Goal: Task Accomplishment & Management: Complete application form

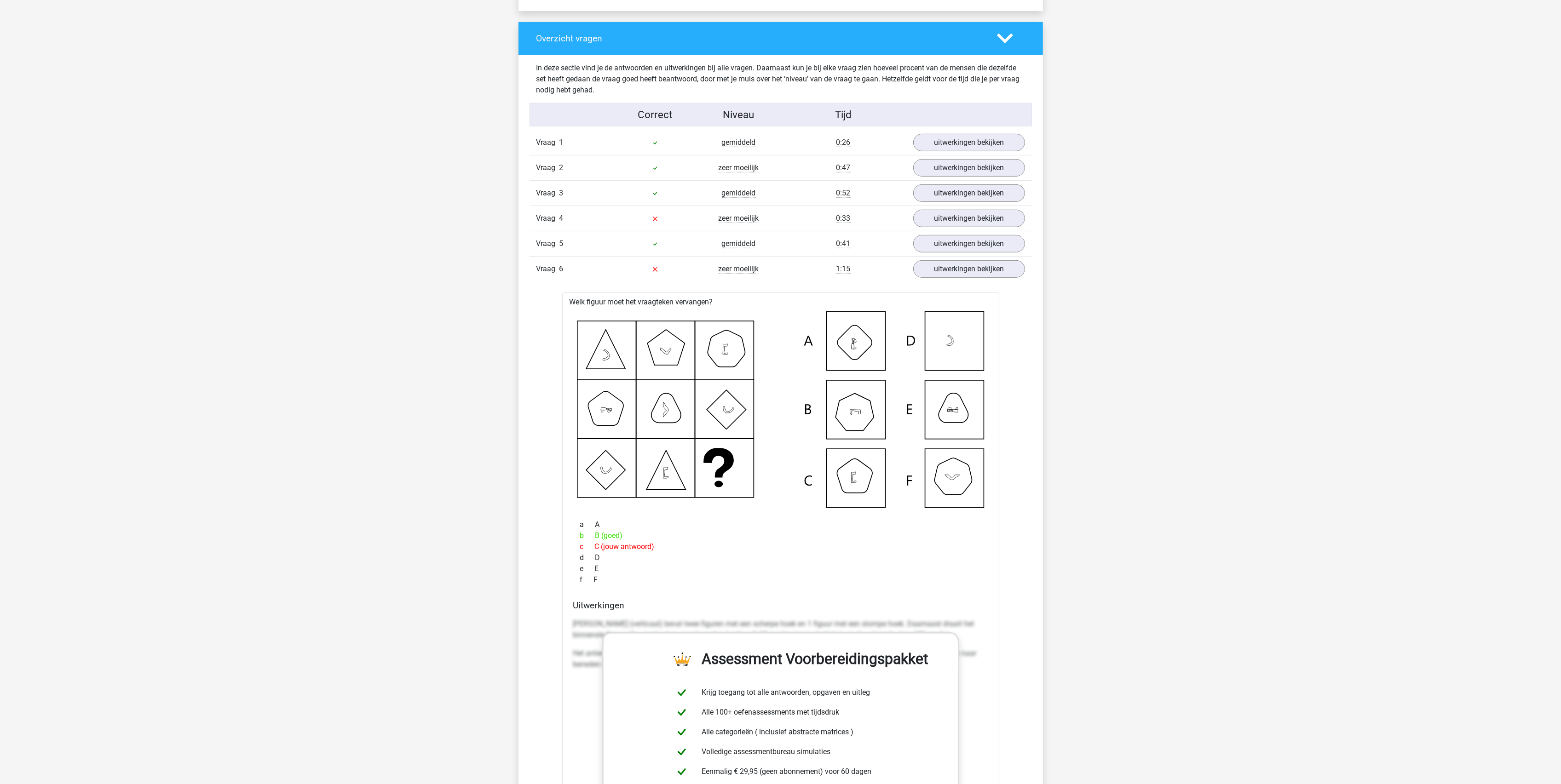
scroll to position [674, 0]
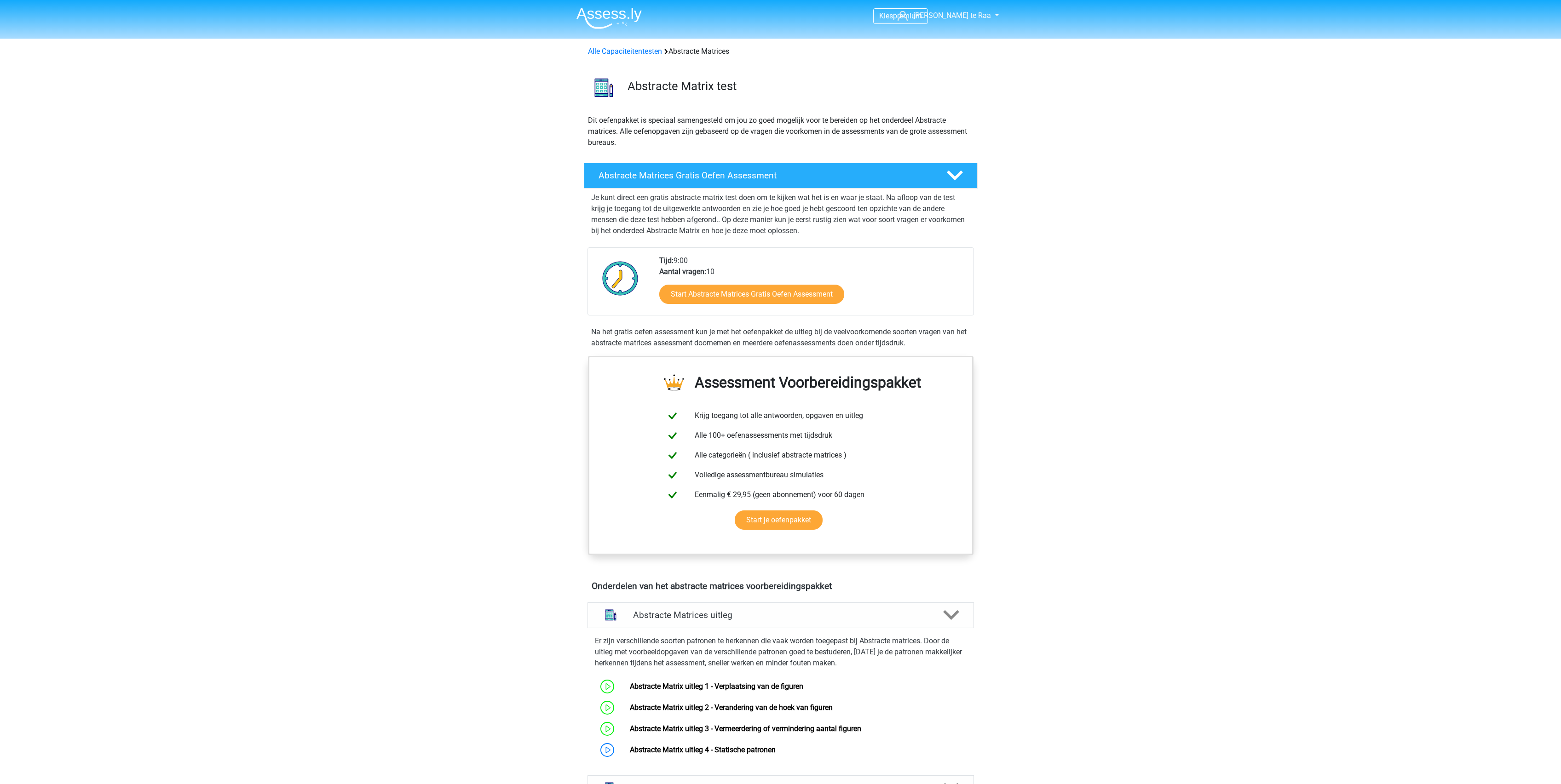
scroll to position [537, 0]
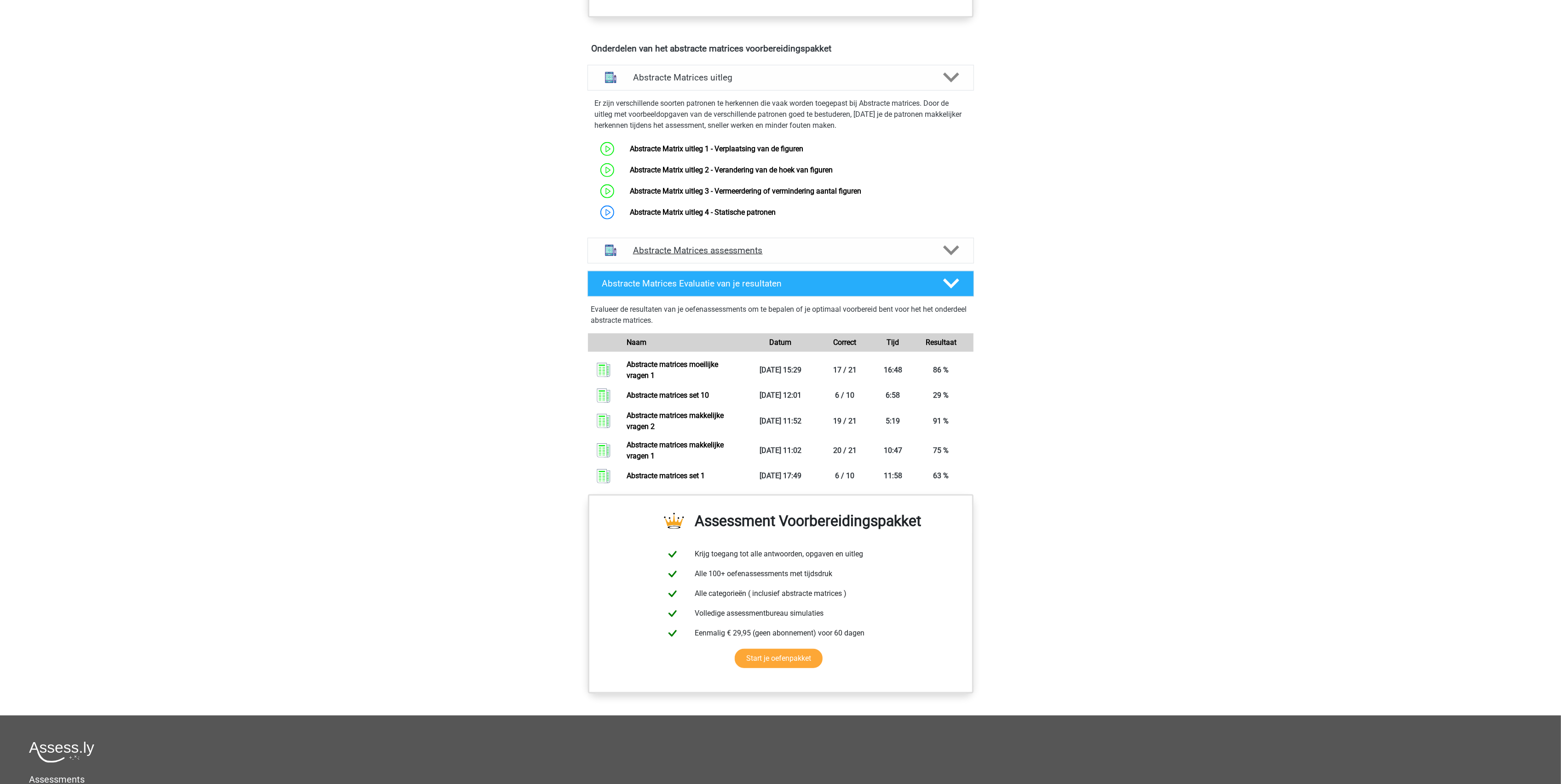
click at [690, 243] on div "Abstracte Matrices assessments" at bounding box center [781, 250] width 386 height 26
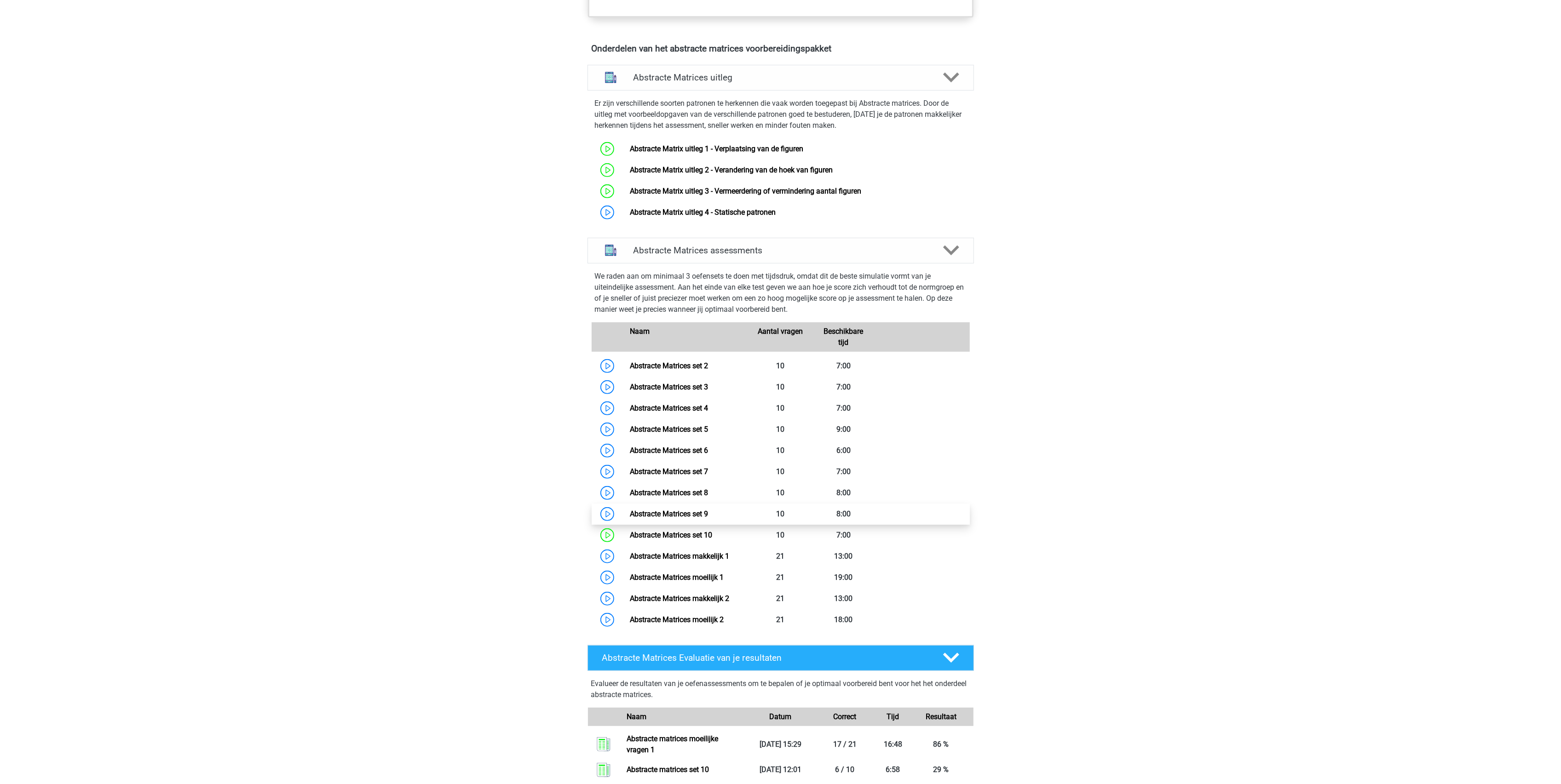
click at [630, 512] on link "Abstracte Matrices set 9" at bounding box center [669, 514] width 78 height 9
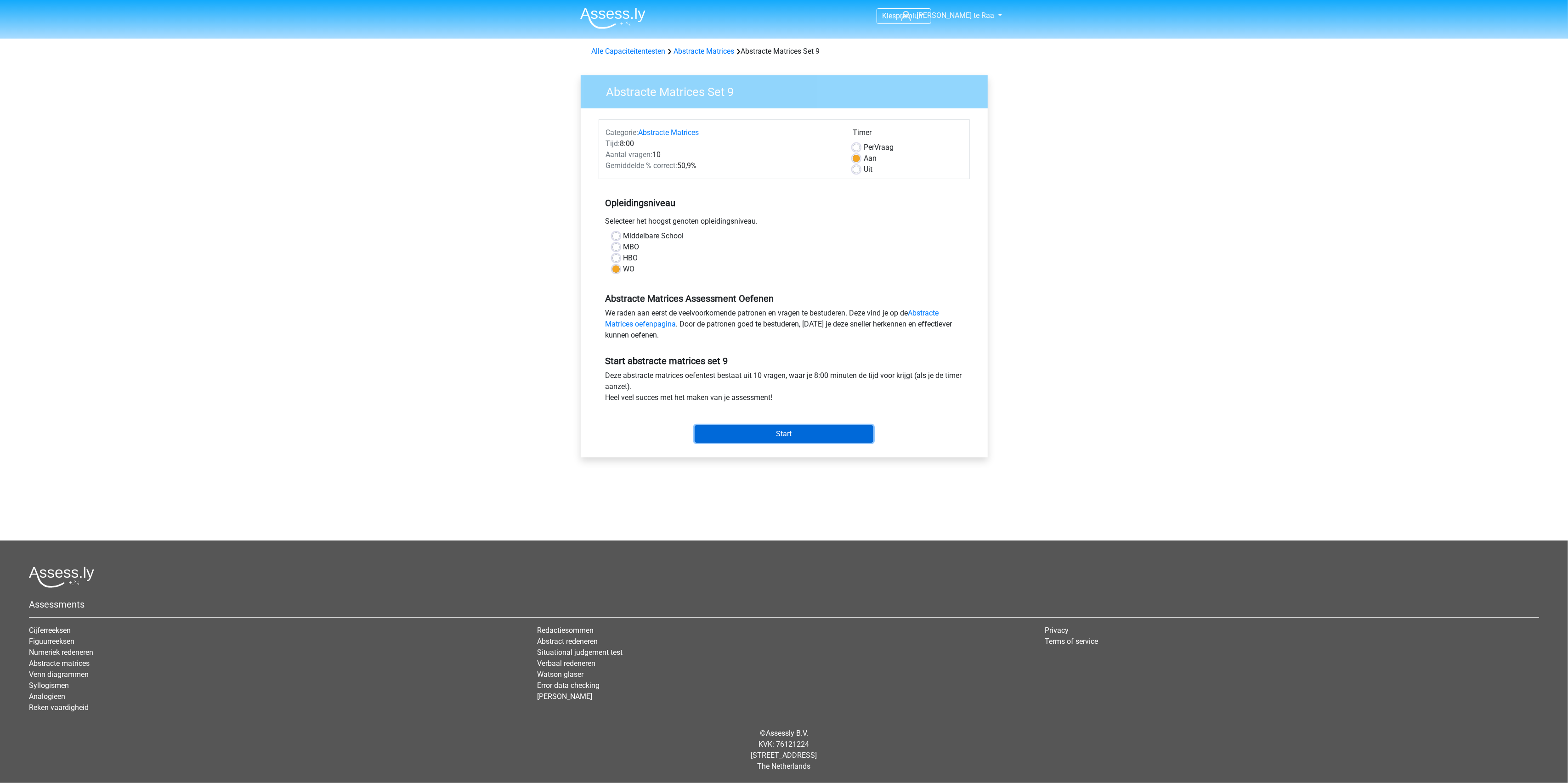
click at [767, 436] on input "Start" at bounding box center [784, 434] width 179 height 18
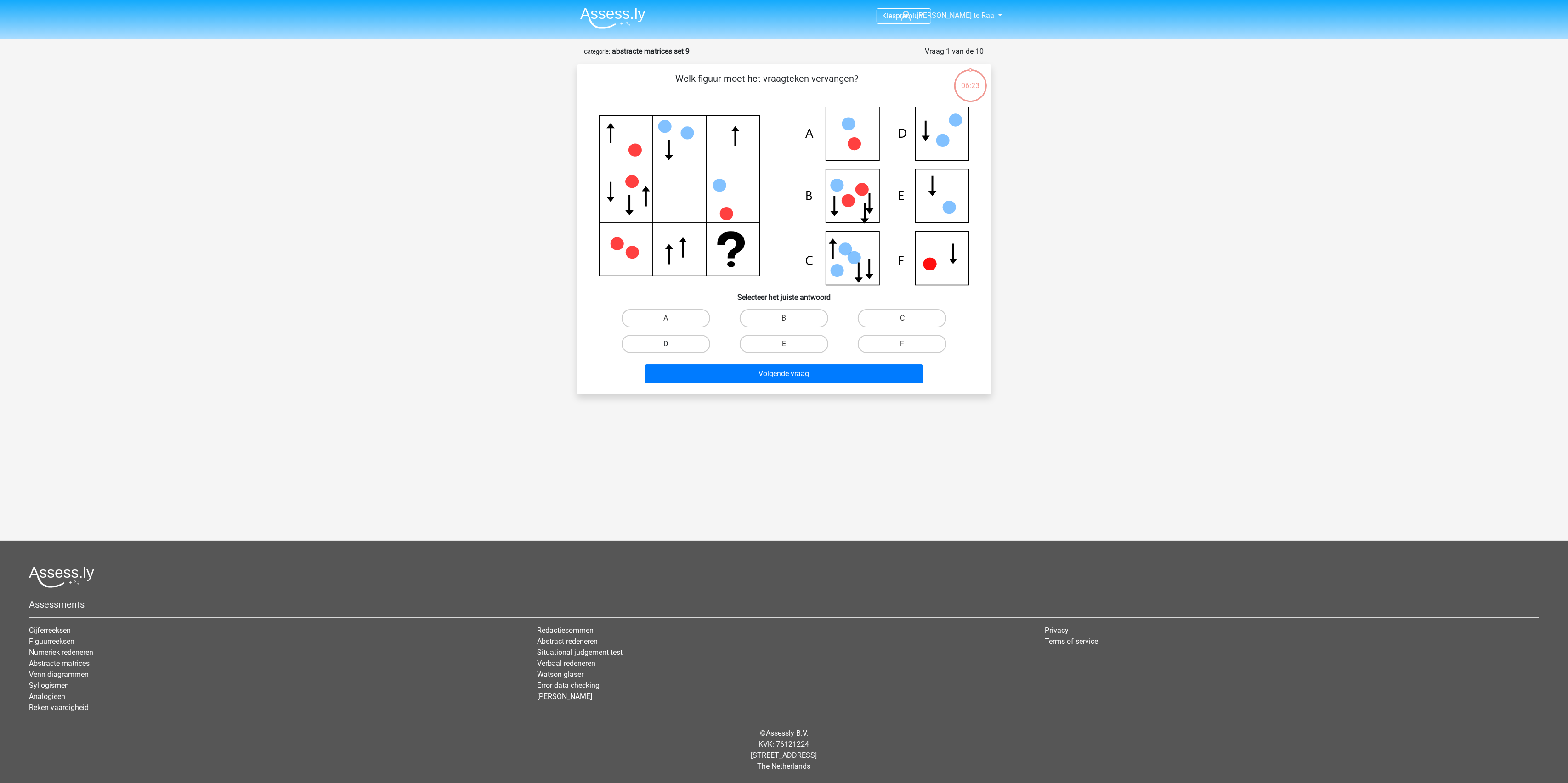
click at [662, 336] on label "D" at bounding box center [666, 344] width 89 height 18
click at [666, 344] on input "D" at bounding box center [669, 347] width 6 height 6
radio input "true"
click at [738, 373] on button "Volgende vraag" at bounding box center [784, 374] width 278 height 19
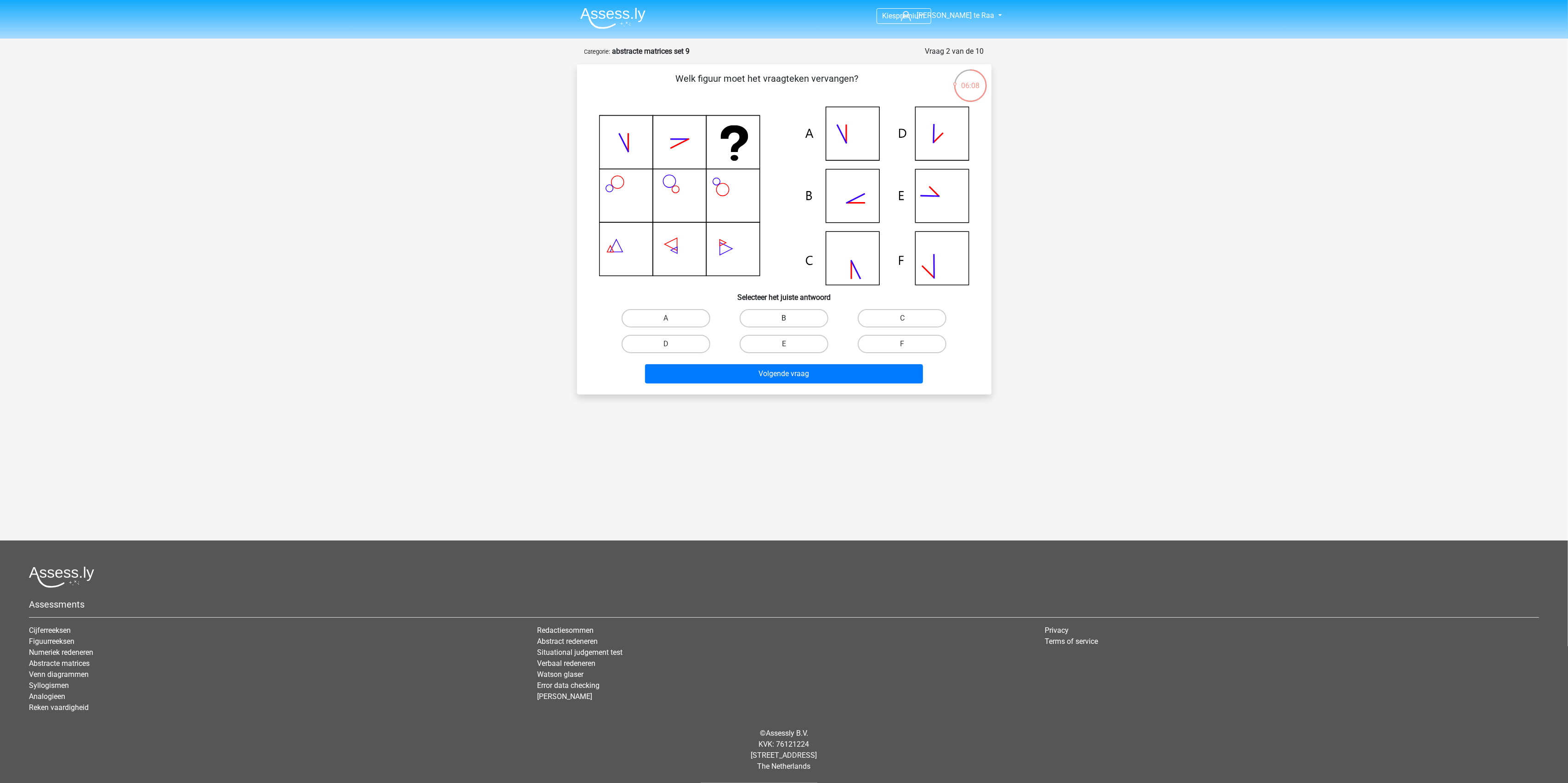
click at [799, 319] on label "B" at bounding box center [784, 318] width 89 height 18
click at [789, 319] on input "B" at bounding box center [787, 321] width 6 height 6
radio input "true"
click at [781, 372] on button "Volgende vraag" at bounding box center [784, 374] width 278 height 19
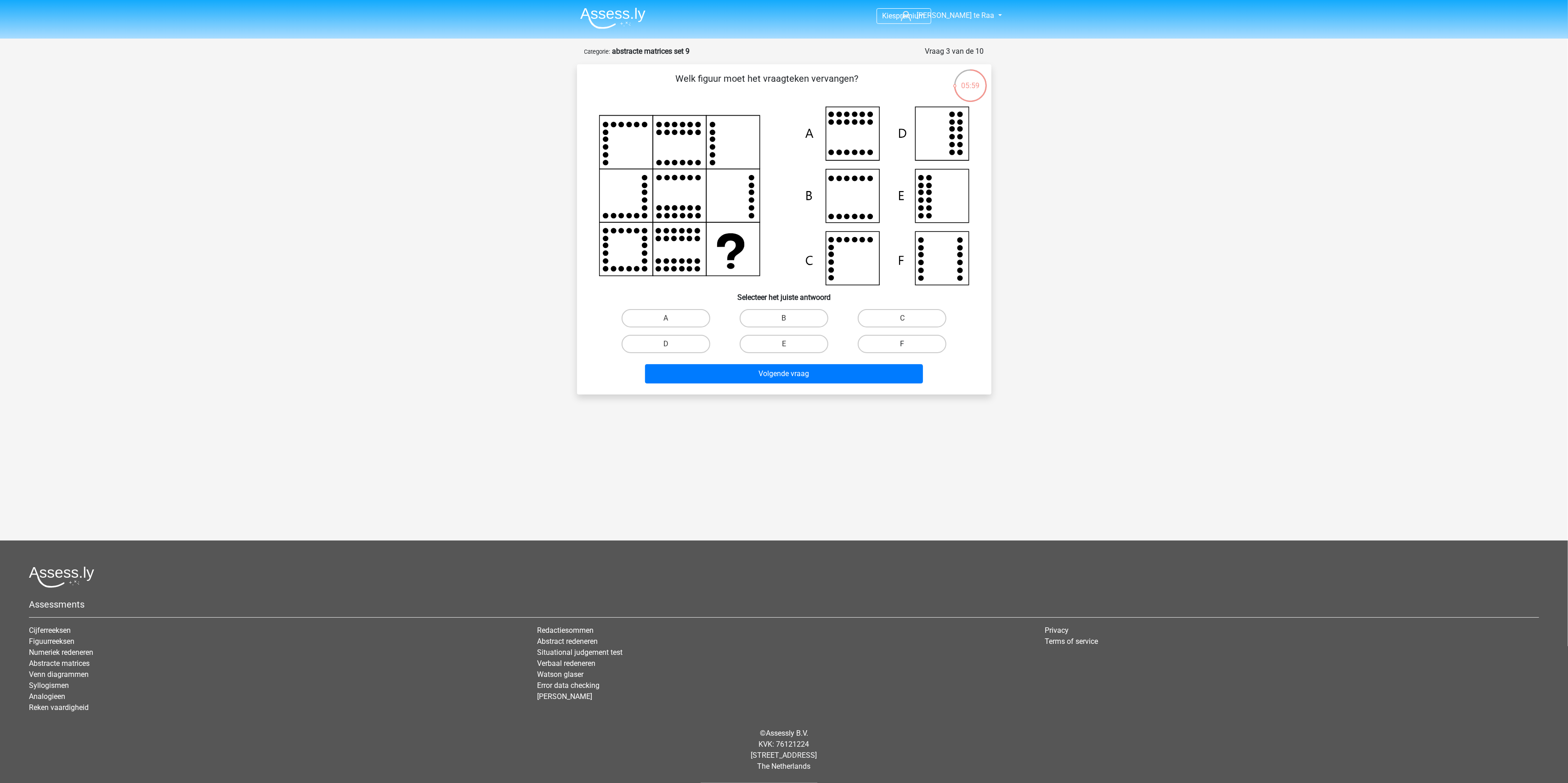
click at [901, 346] on label "F" at bounding box center [902, 344] width 89 height 18
click at [902, 346] on input "F" at bounding box center [905, 347] width 6 height 6
radio input "true"
click at [873, 375] on button "Volgende vraag" at bounding box center [784, 374] width 278 height 19
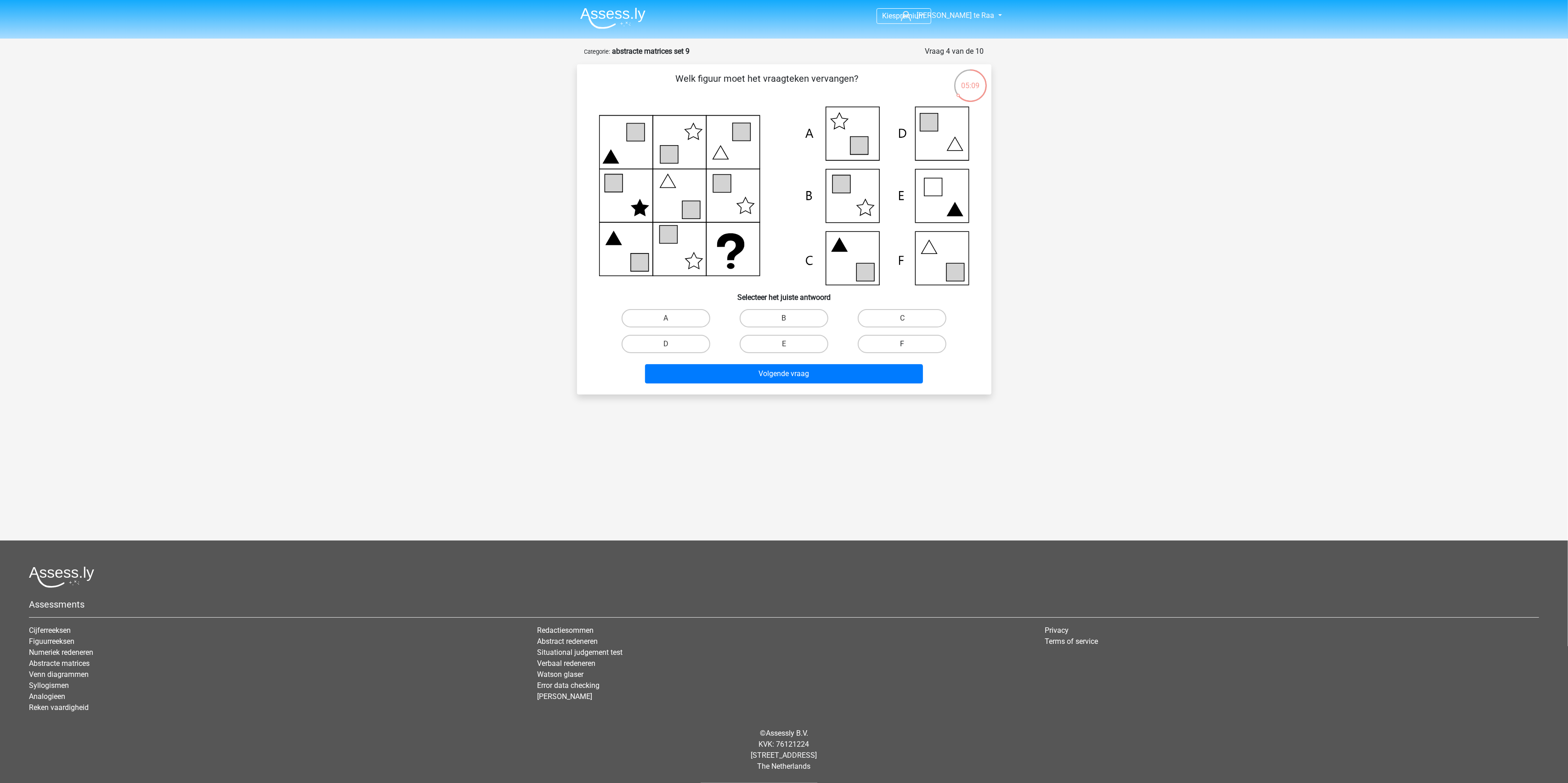
click at [895, 342] on label "F" at bounding box center [902, 344] width 89 height 18
click at [902, 344] on input "F" at bounding box center [905, 347] width 6 height 6
radio input "true"
click at [831, 372] on button "Volgende vraag" at bounding box center [784, 374] width 278 height 19
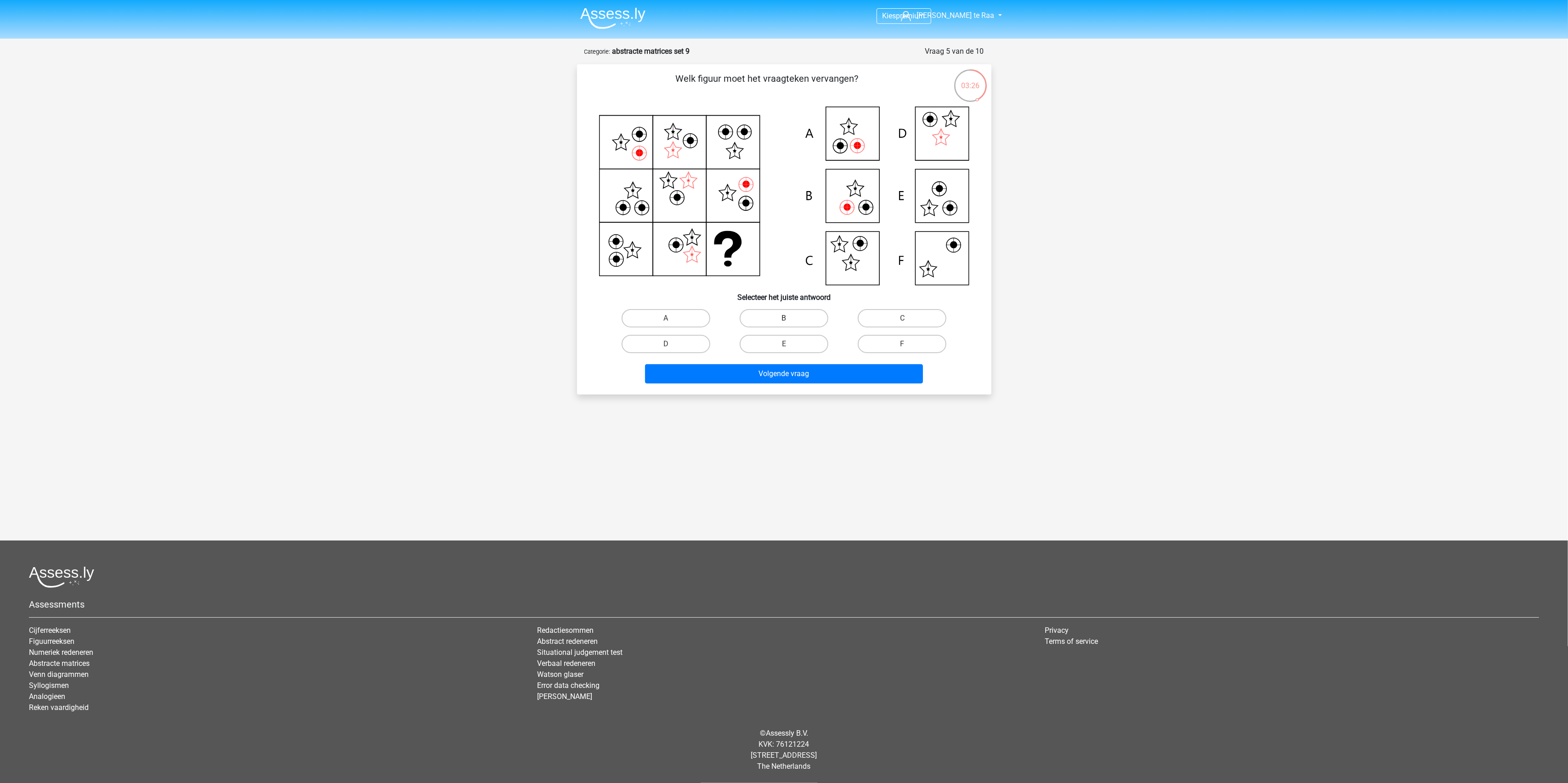
click at [791, 318] on label "B" at bounding box center [784, 318] width 89 height 18
click at [789, 318] on input "B" at bounding box center [787, 321] width 6 height 6
radio input "true"
click at [807, 375] on button "Volgende vraag" at bounding box center [784, 374] width 278 height 19
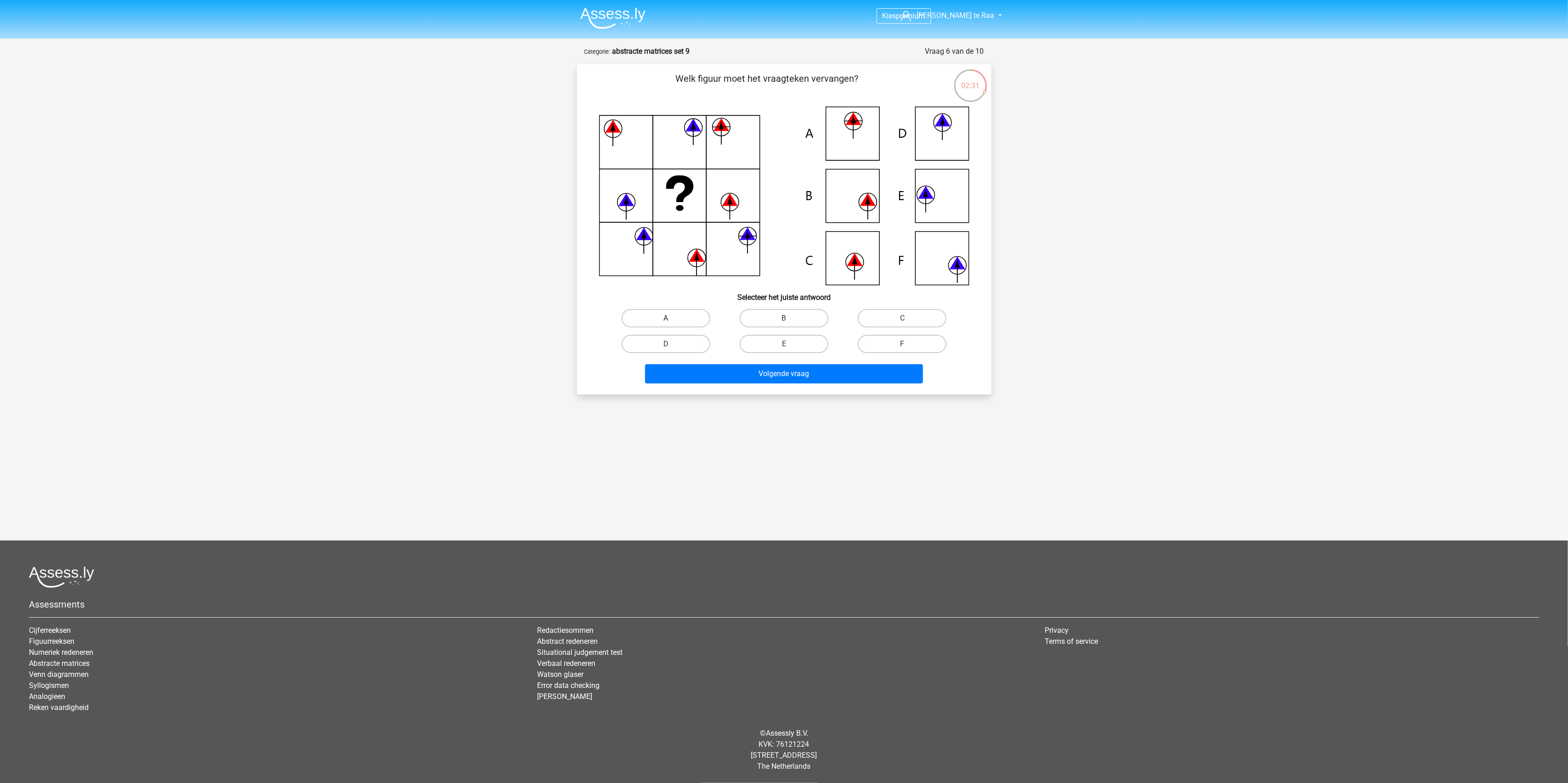
click at [689, 312] on label "A" at bounding box center [666, 318] width 89 height 18
click at [671, 318] on input "A" at bounding box center [669, 321] width 6 height 6
radio input "true"
click at [794, 373] on button "Volgende vraag" at bounding box center [784, 374] width 278 height 19
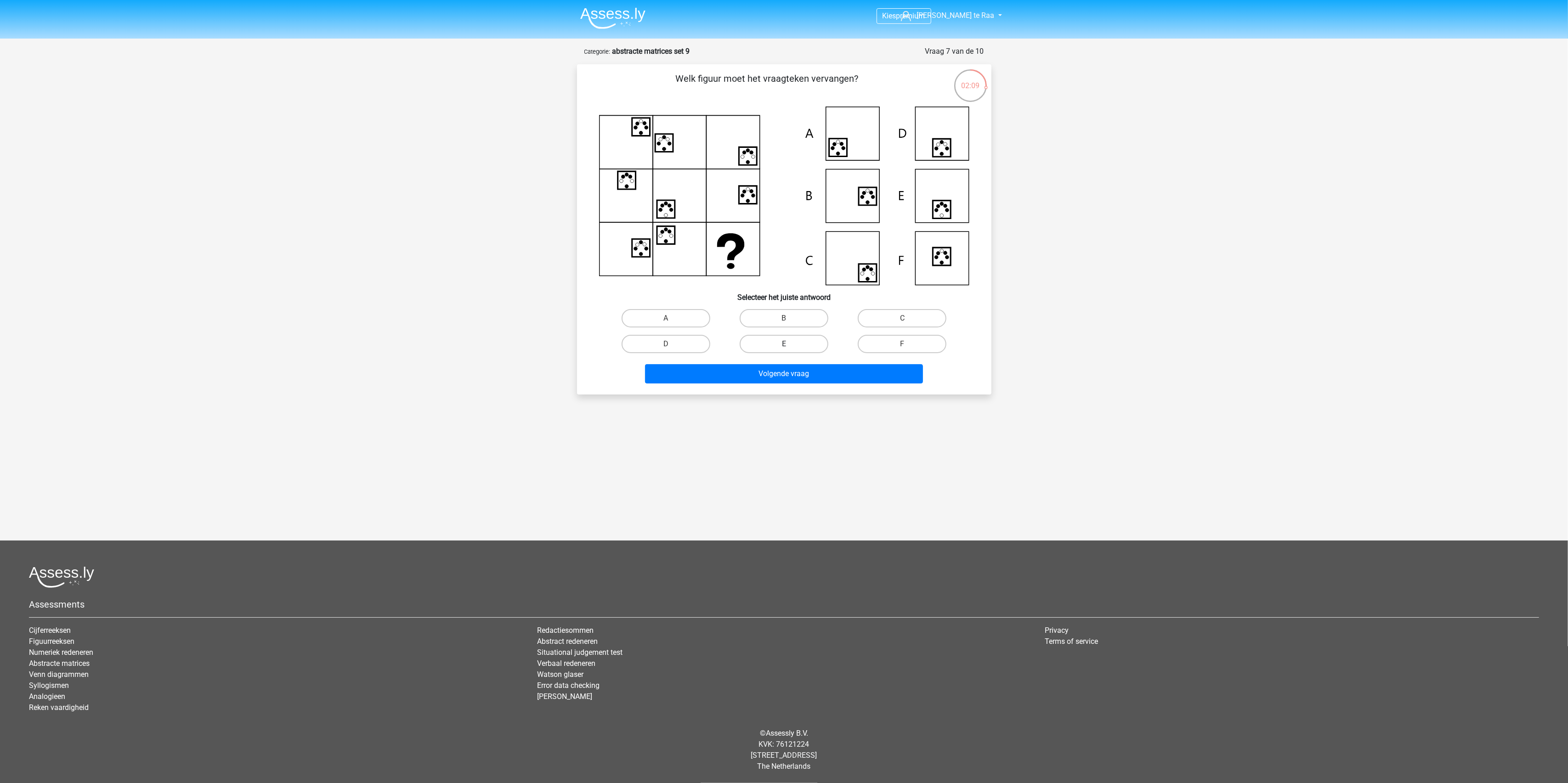
click at [787, 339] on label "E" at bounding box center [784, 344] width 89 height 18
click at [787, 344] on input "E" at bounding box center [787, 347] width 6 height 6
radio input "true"
click at [804, 367] on button "Volgende vraag" at bounding box center [784, 374] width 278 height 19
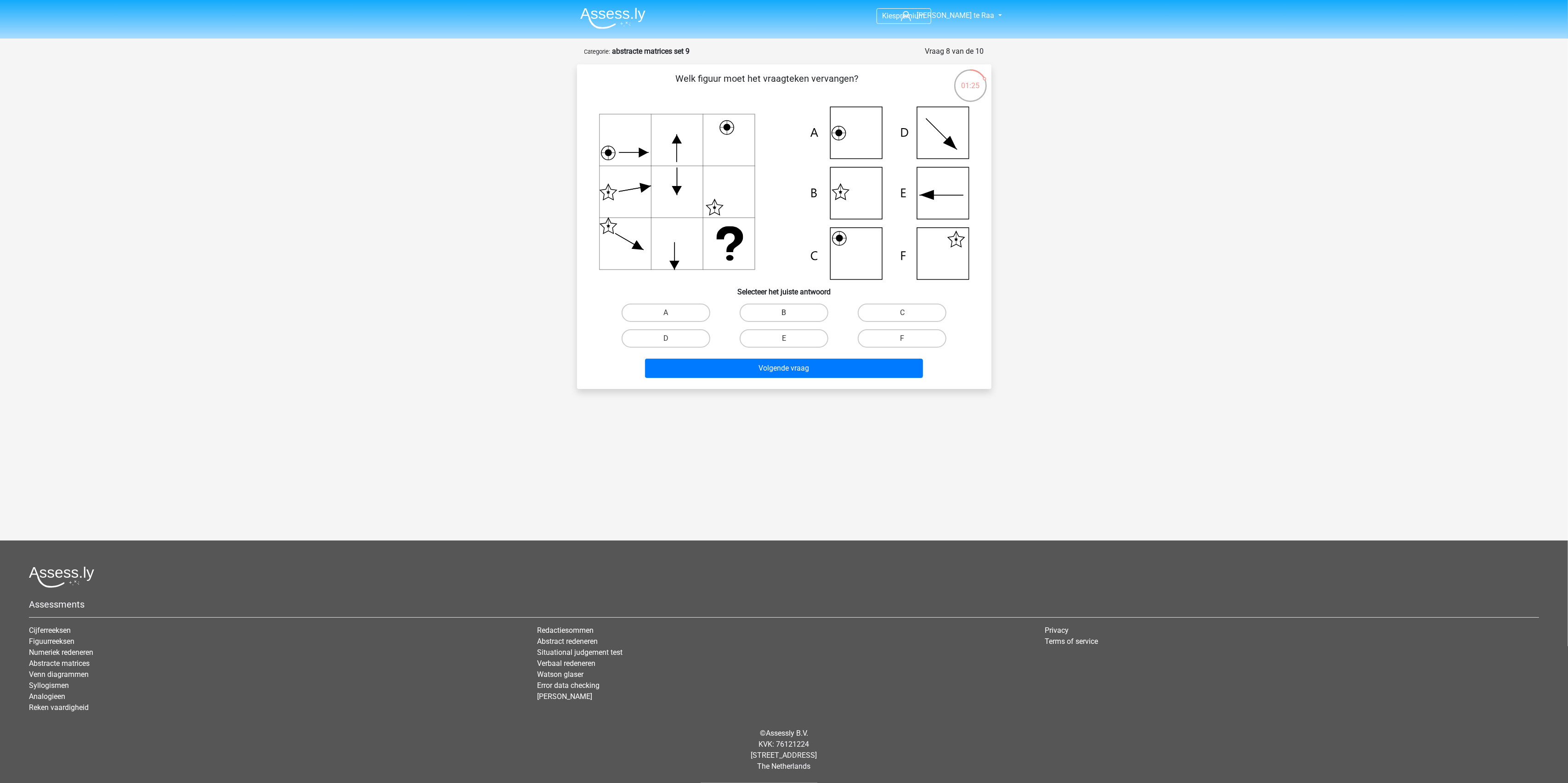
click at [786, 307] on label "B" at bounding box center [784, 313] width 89 height 18
click at [786, 313] on input "B" at bounding box center [787, 316] width 6 height 6
radio input "true"
click at [800, 369] on button "Volgende vraag" at bounding box center [784, 368] width 278 height 19
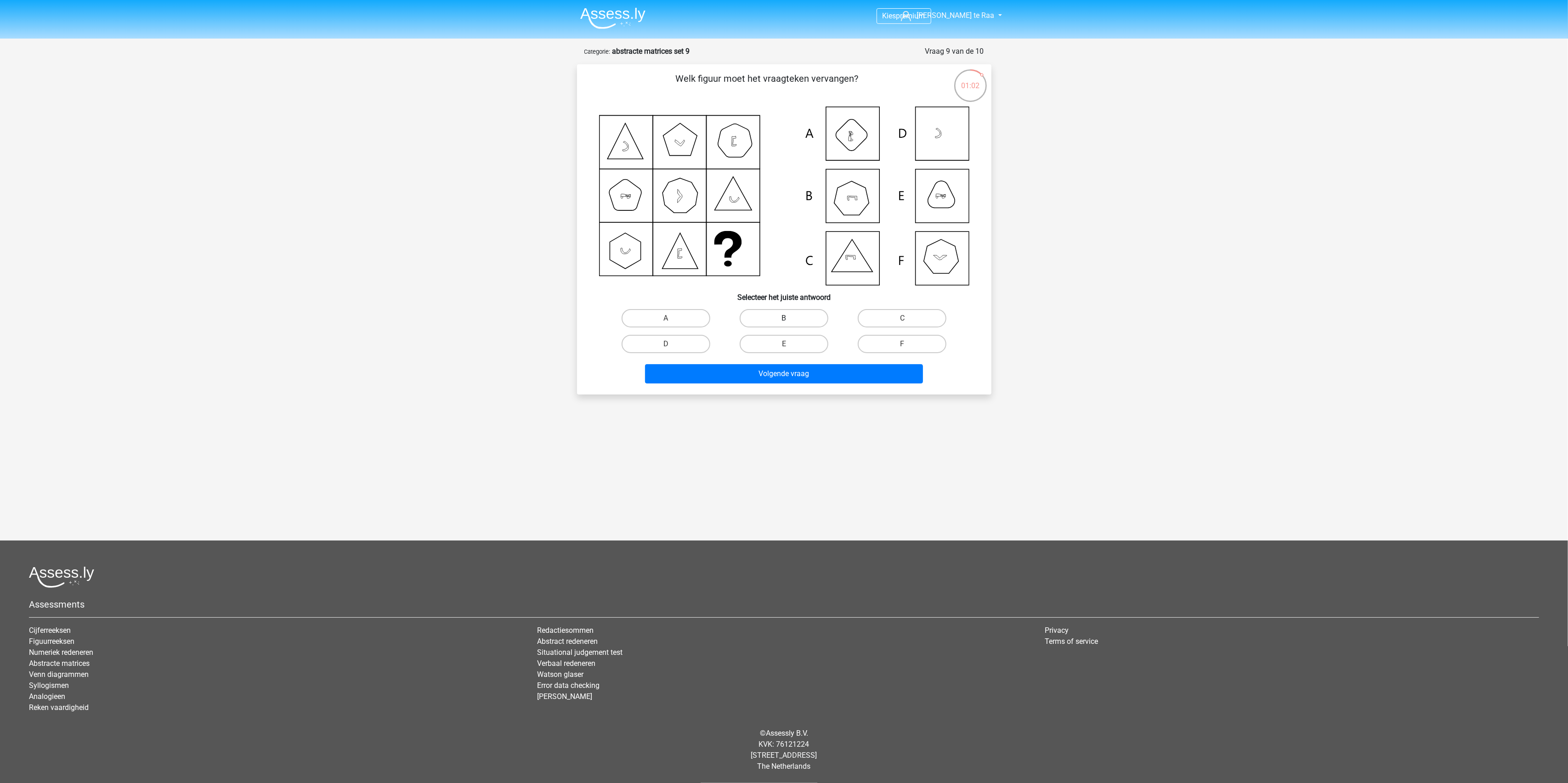
click at [766, 313] on label "B" at bounding box center [784, 318] width 89 height 18
click at [784, 318] on input "B" at bounding box center [787, 321] width 6 height 6
radio input "true"
click at [787, 377] on button "Volgende vraag" at bounding box center [784, 374] width 278 height 19
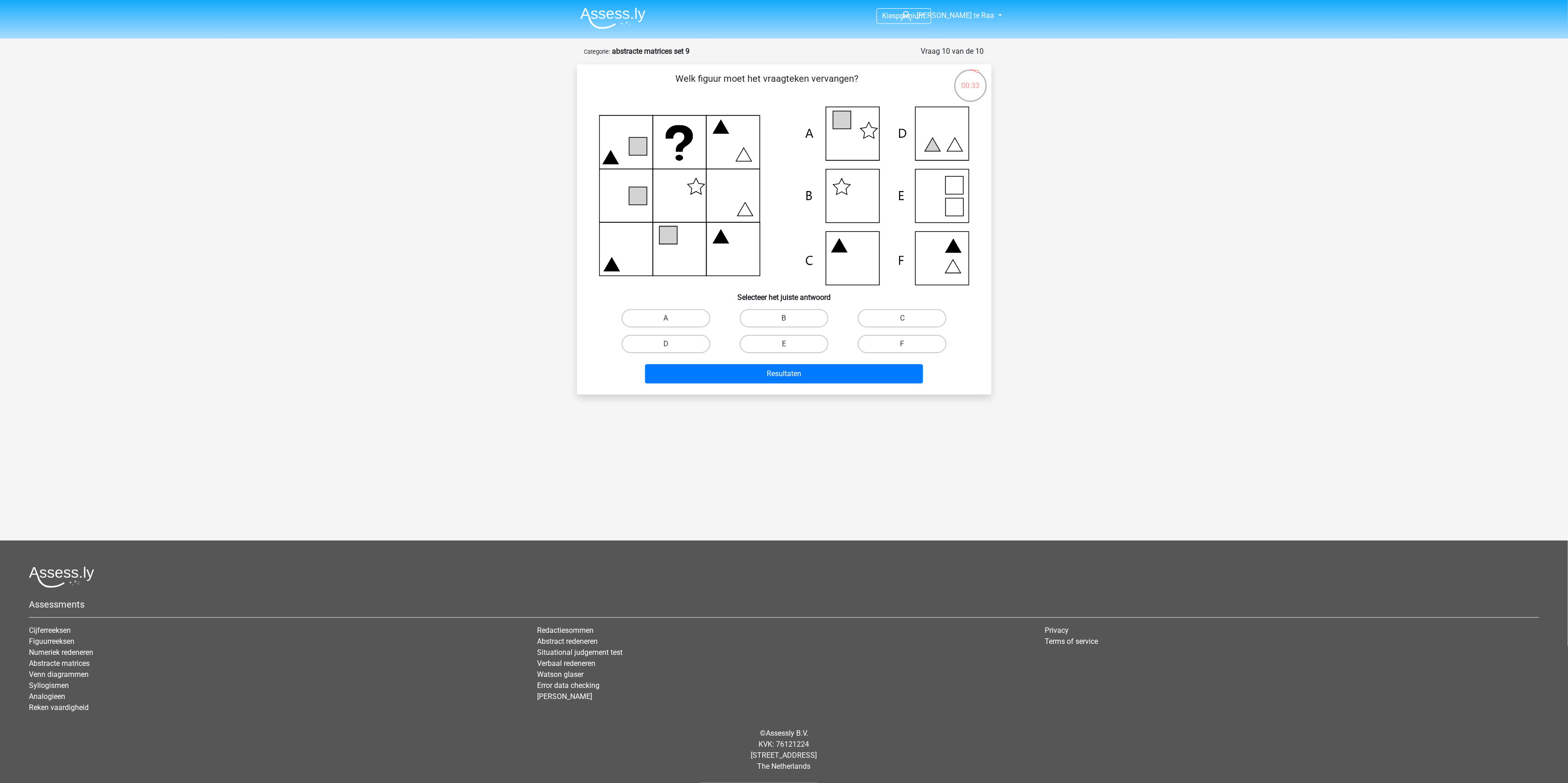
click at [675, 305] on div "A" at bounding box center [666, 318] width 118 height 26
click at [680, 315] on label "A" at bounding box center [666, 318] width 89 height 18
click at [671, 318] on input "A" at bounding box center [669, 321] width 6 height 6
radio input "true"
click at [723, 369] on button "Resultaten" at bounding box center [784, 374] width 278 height 19
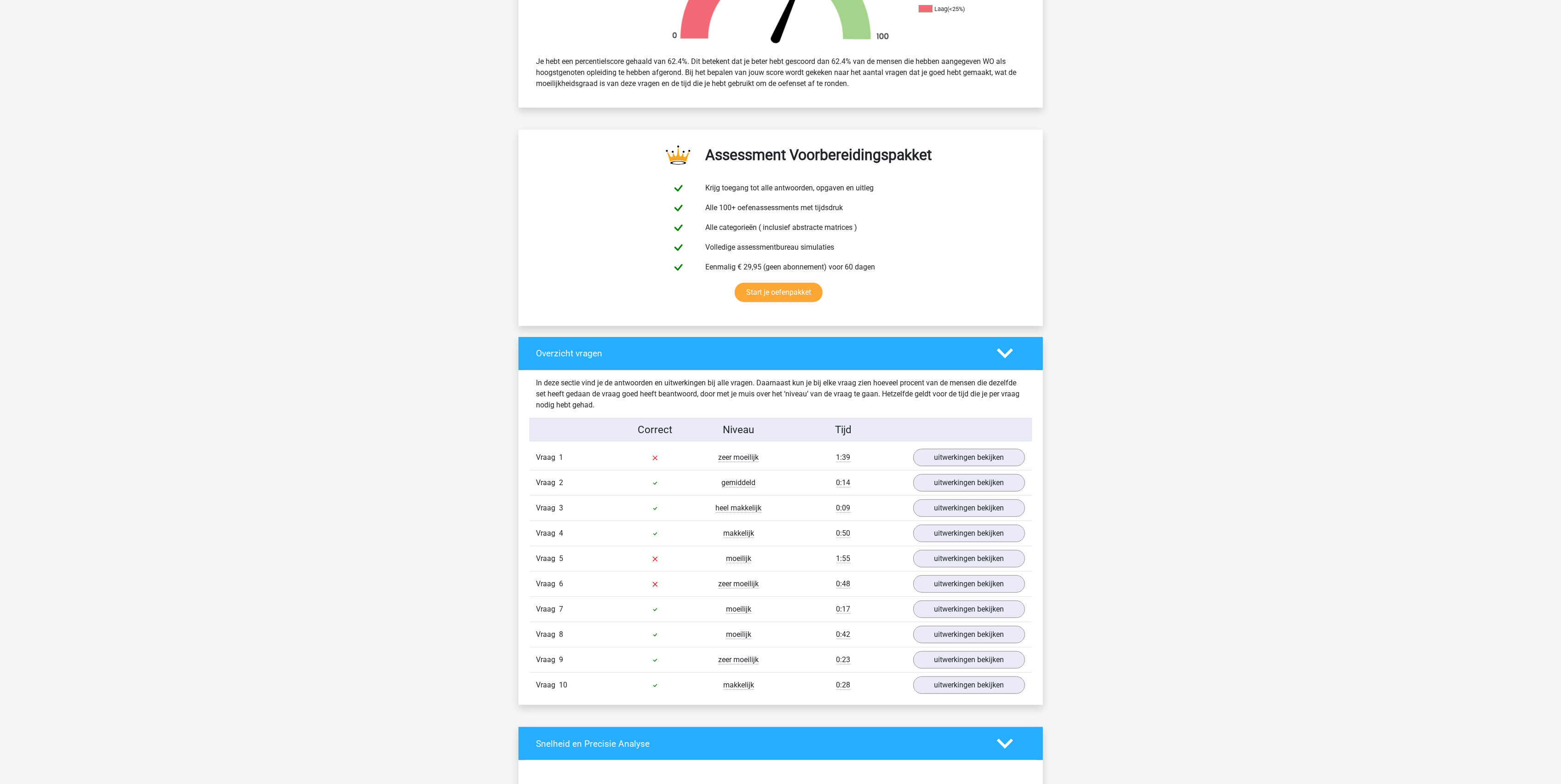
scroll to position [368, 0]
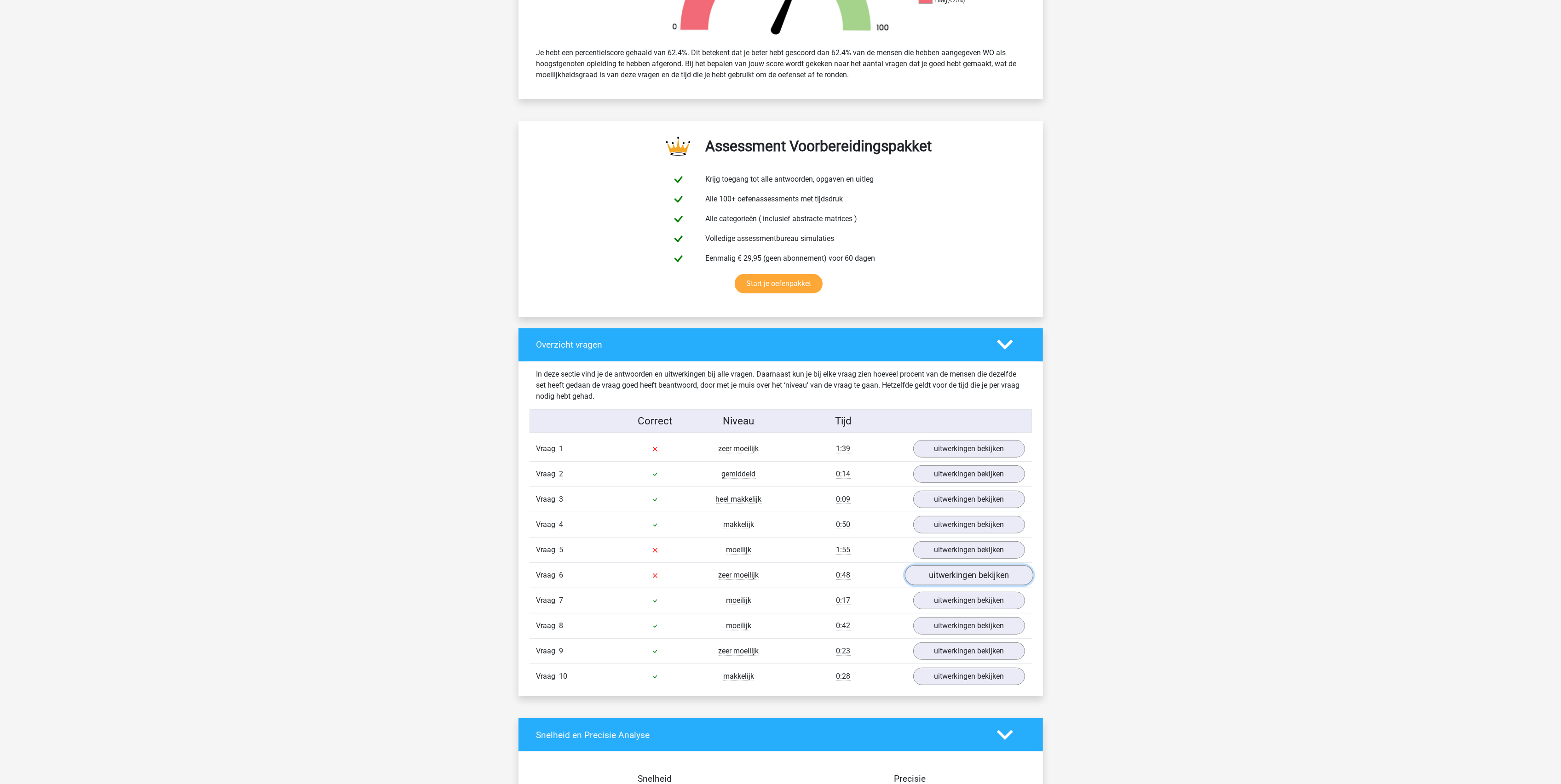
click at [931, 578] on link "uitwerkingen bekijken" at bounding box center [969, 575] width 129 height 20
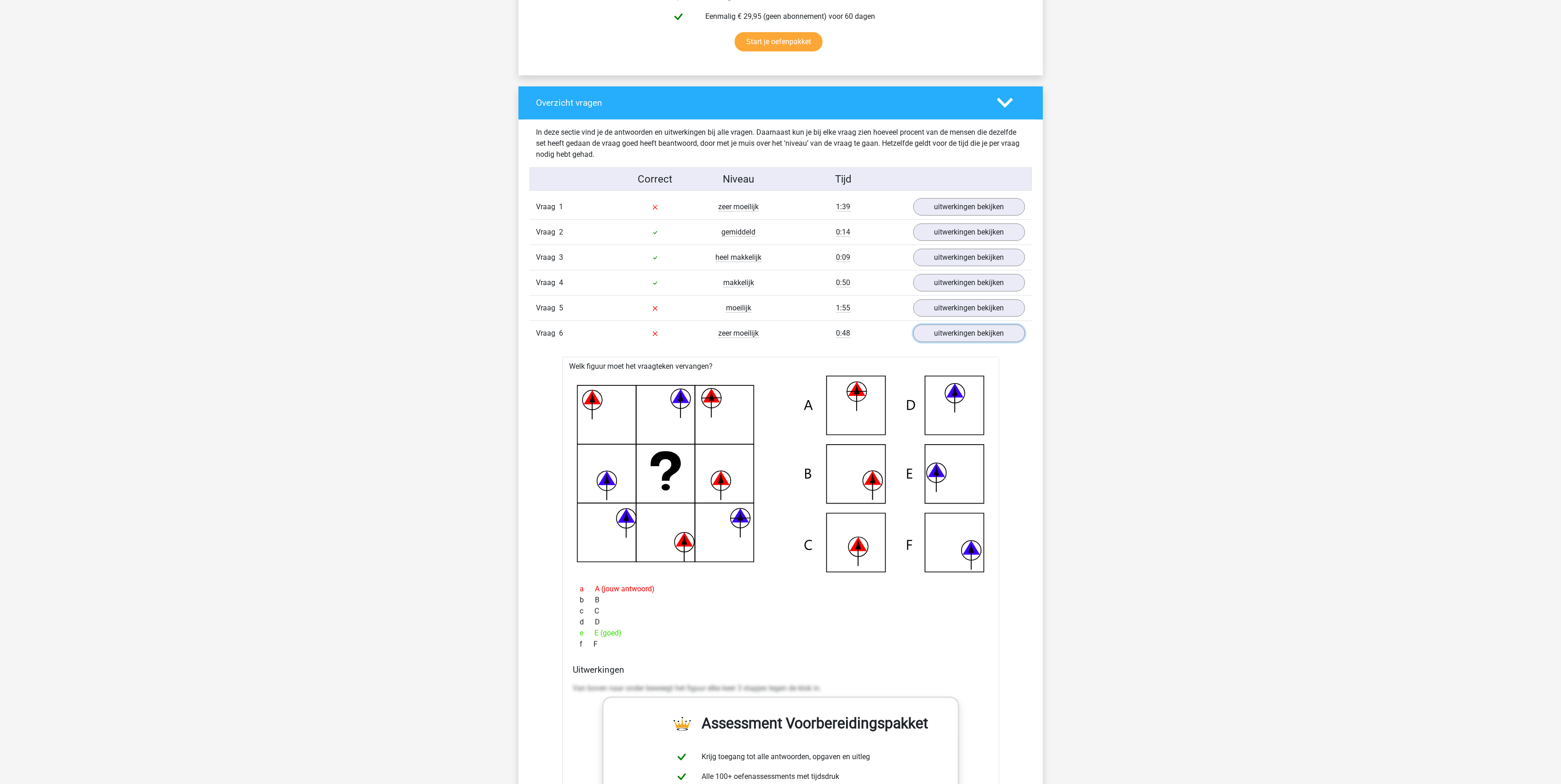
scroll to position [613, 0]
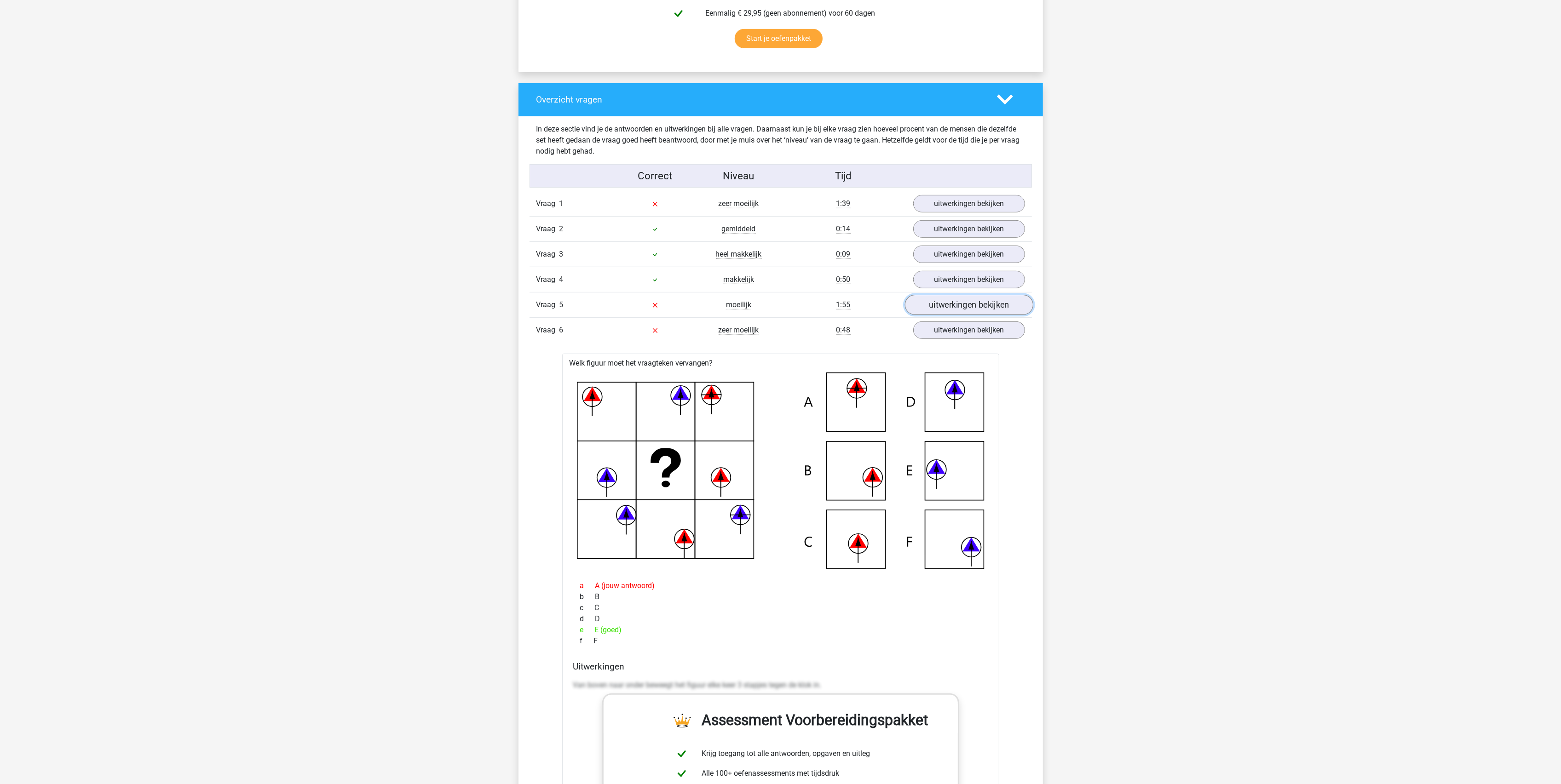
click at [973, 310] on link "uitwerkingen bekijken" at bounding box center [969, 305] width 129 height 20
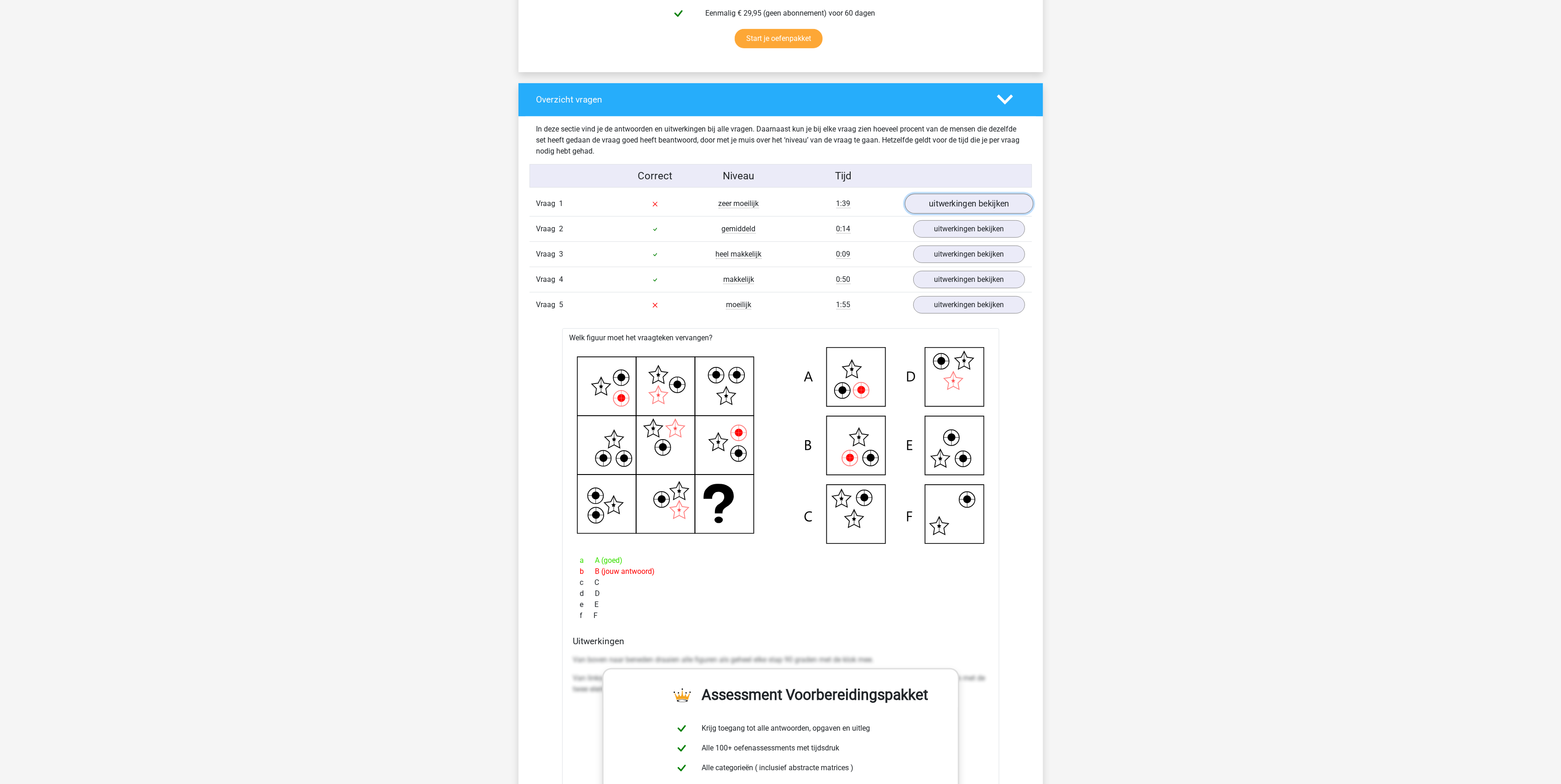
click at [956, 202] on link "uitwerkingen bekijken" at bounding box center [969, 204] width 129 height 20
